Goal: Task Accomplishment & Management: Manage account settings

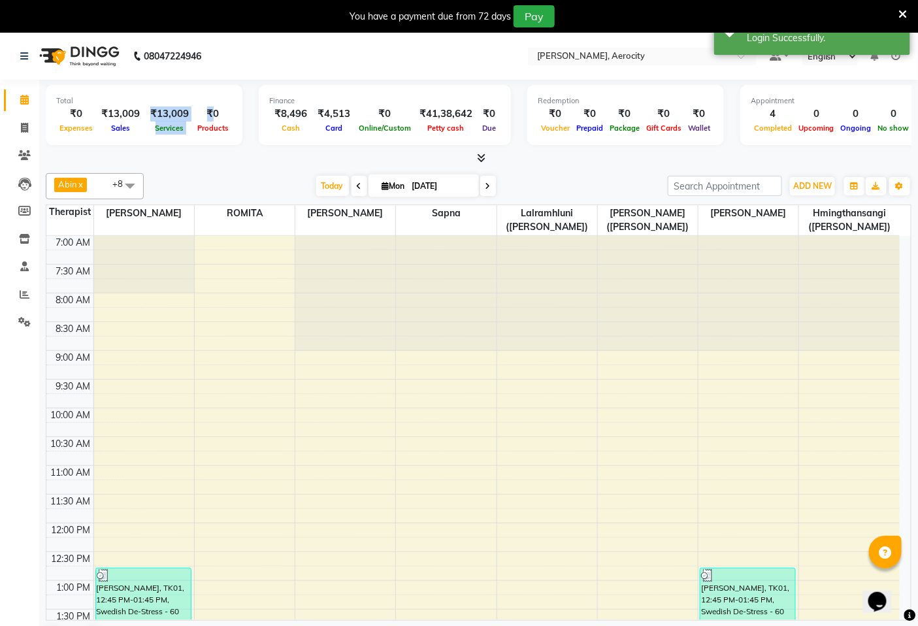
drag, startPoint x: 142, startPoint y: 111, endPoint x: 209, endPoint y: 116, distance: 66.8
click at [209, 116] on div "₹0 Expenses ₹13,009 Sales ₹13,009 Services ₹0 Products" at bounding box center [144, 121] width 176 height 29
click at [897, 61] on li at bounding box center [896, 57] width 9 height 14
click at [897, 59] on icon at bounding box center [896, 56] width 9 height 9
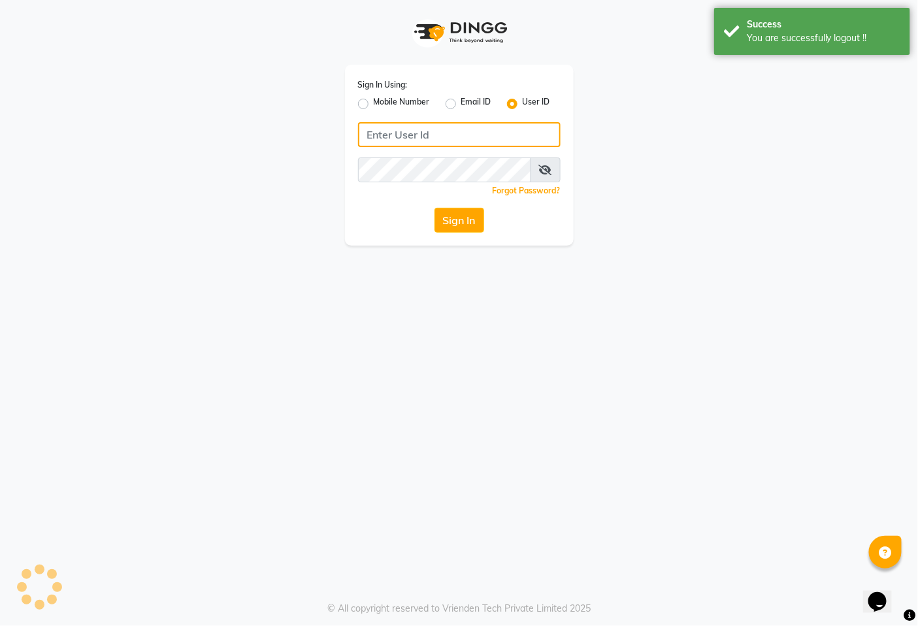
type input "9366908950"
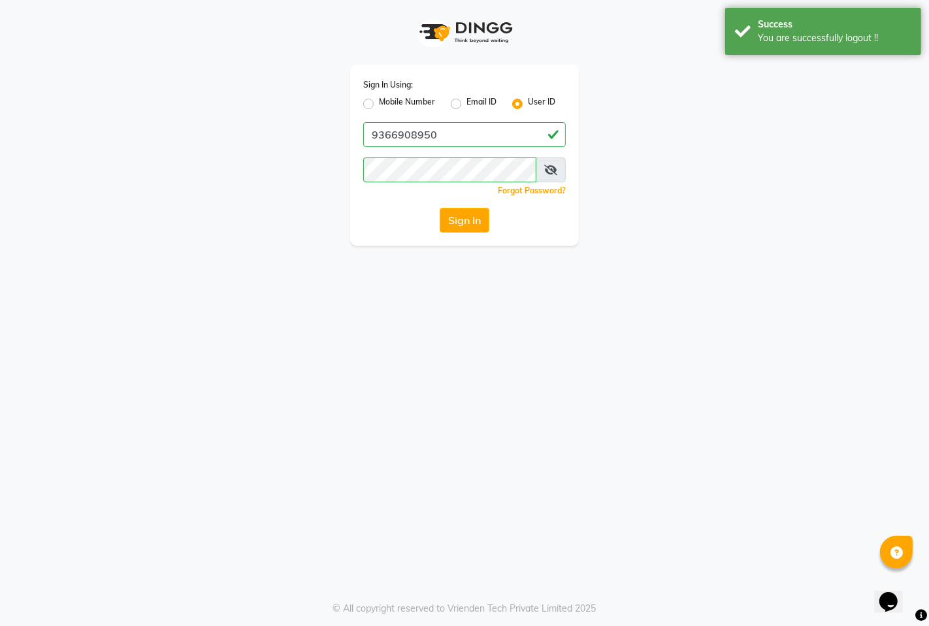
click at [379, 105] on label "Mobile Number" at bounding box center [407, 104] width 56 height 16
click at [379, 105] on input "Mobile Number" at bounding box center [383, 100] width 8 height 8
radio input "true"
radio input "false"
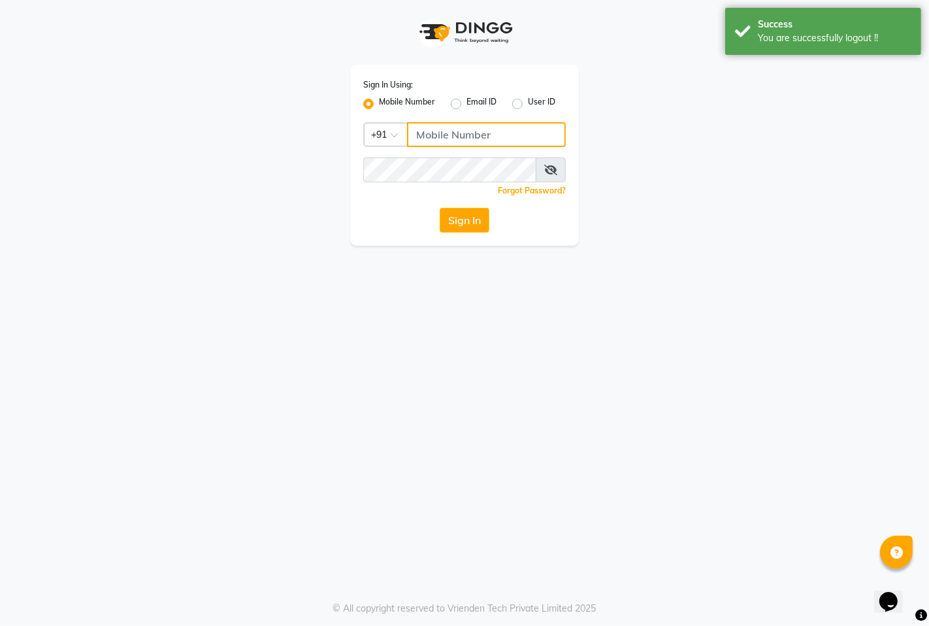
click at [438, 136] on input "Username" at bounding box center [486, 134] width 159 height 25
type input "7389901811"
click at [454, 220] on button "Sign In" at bounding box center [465, 220] width 50 height 25
